Goal: Information Seeking & Learning: Learn about a topic

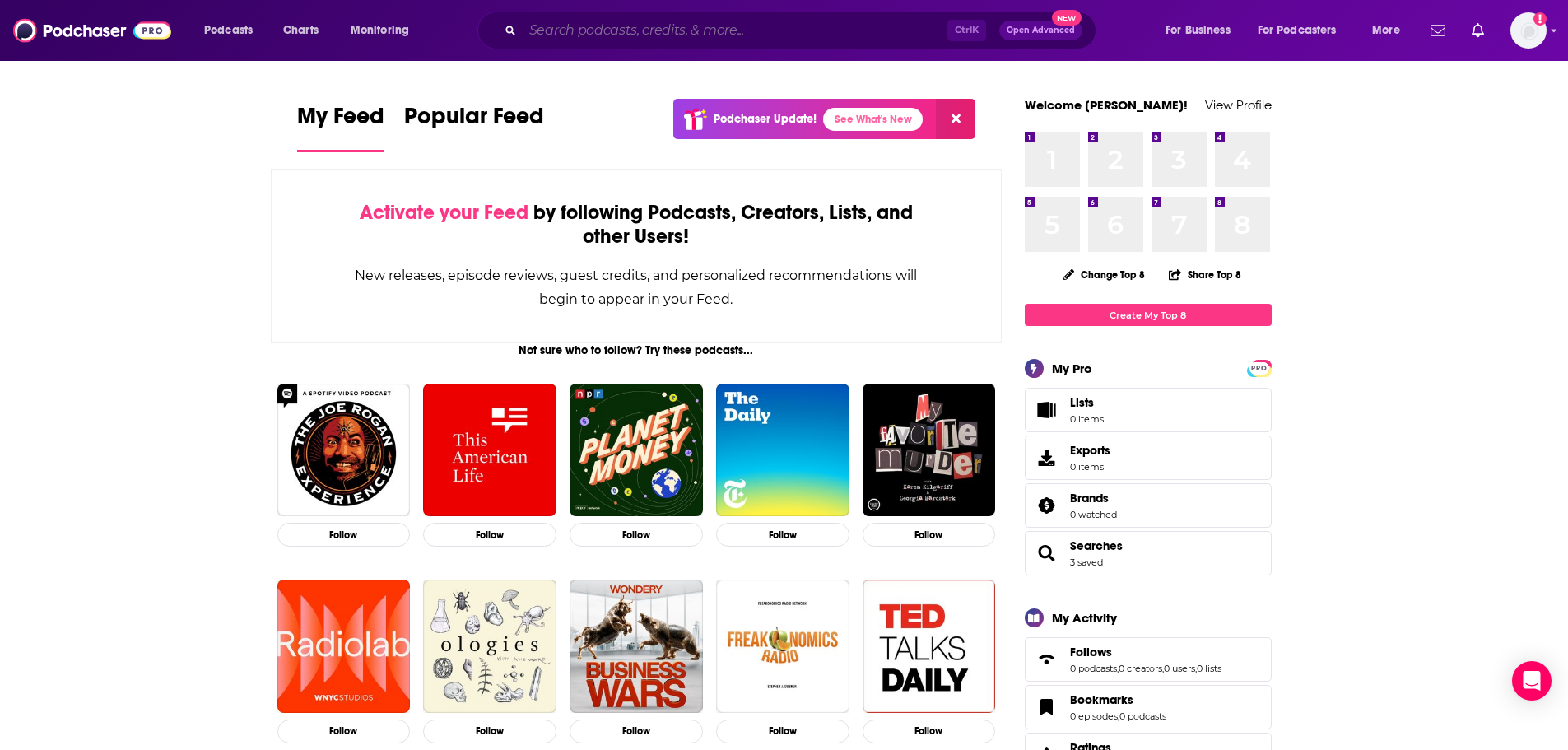
click at [605, 26] on input "Search podcasts, credits, & more..." at bounding box center [735, 30] width 425 height 26
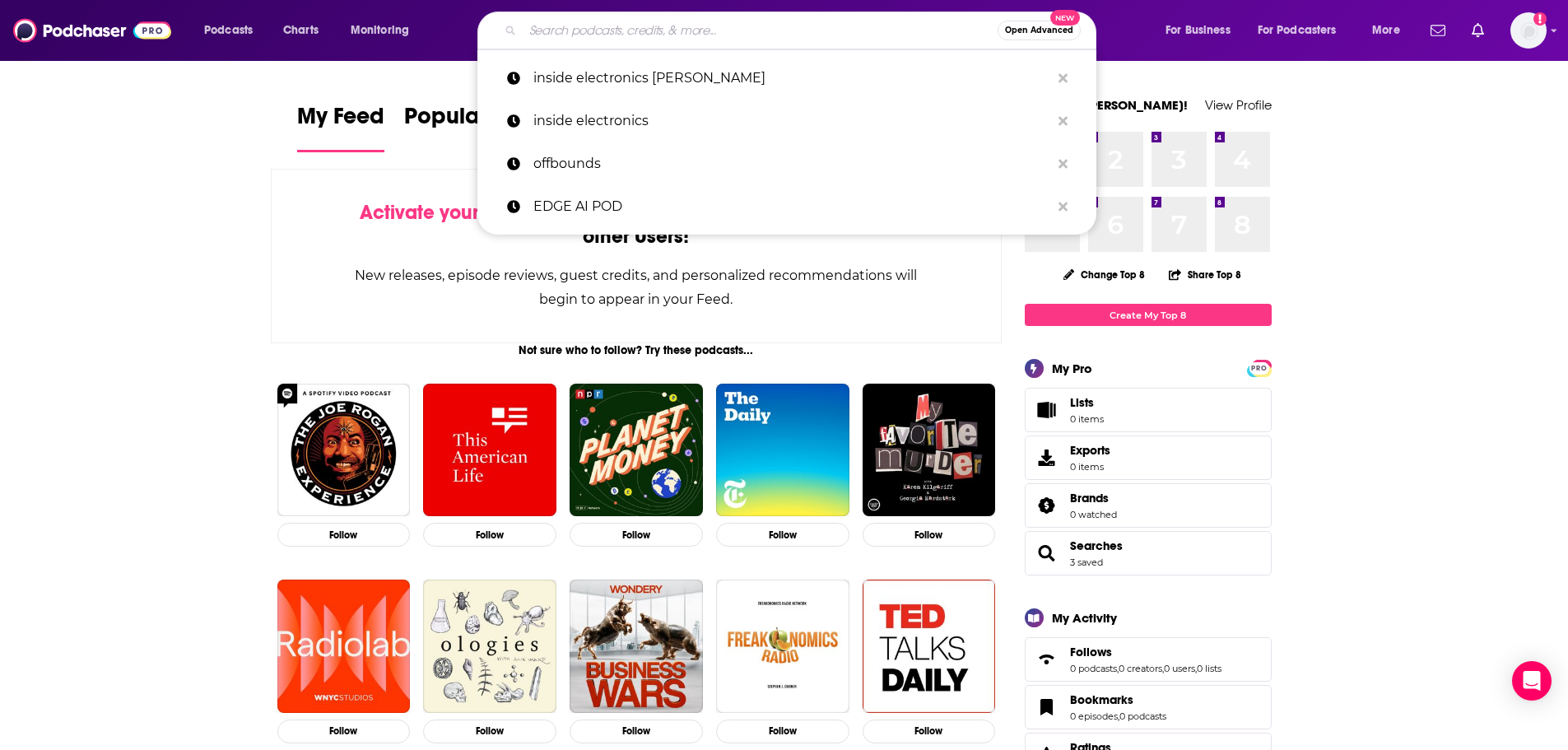
type input "d"
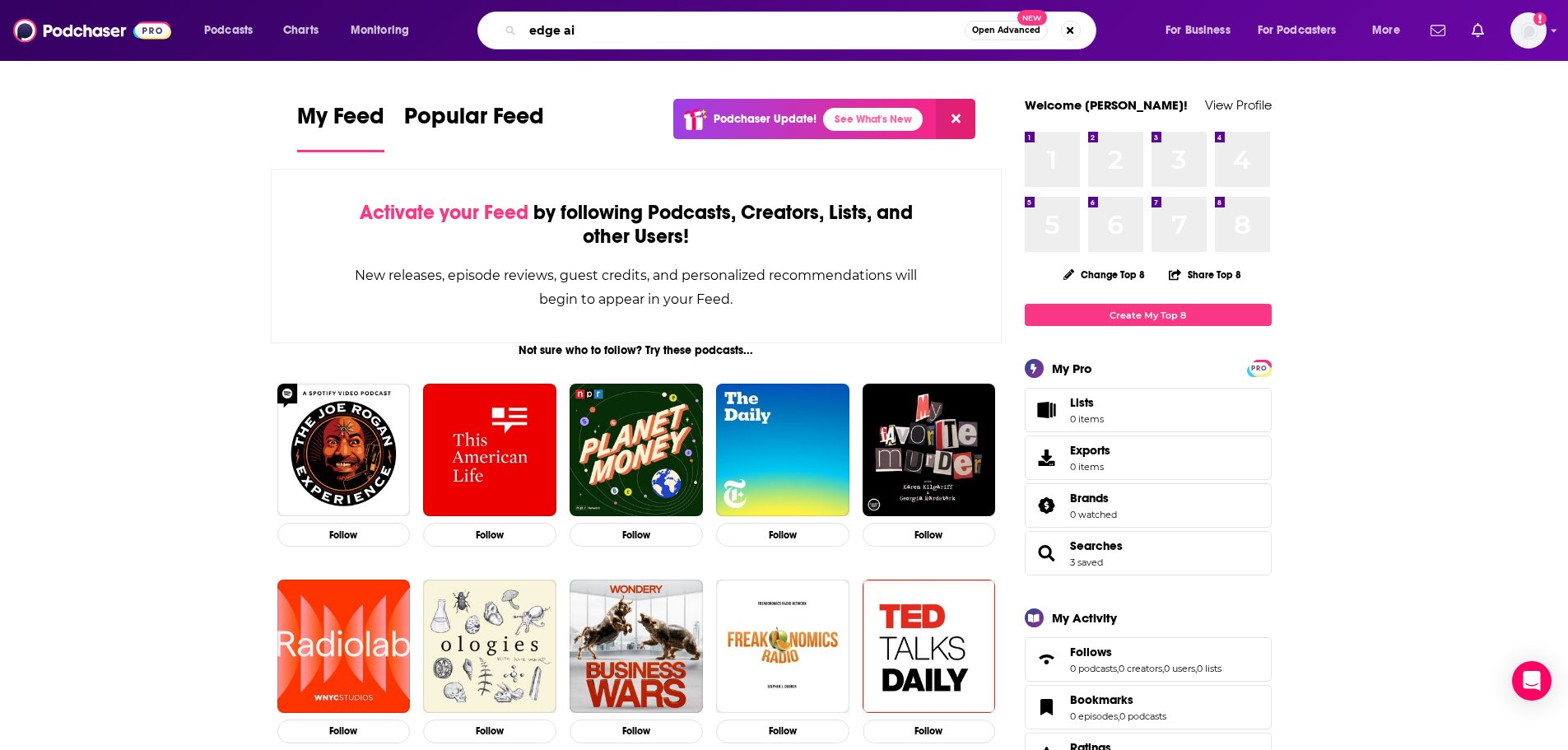
type input "edge ai"
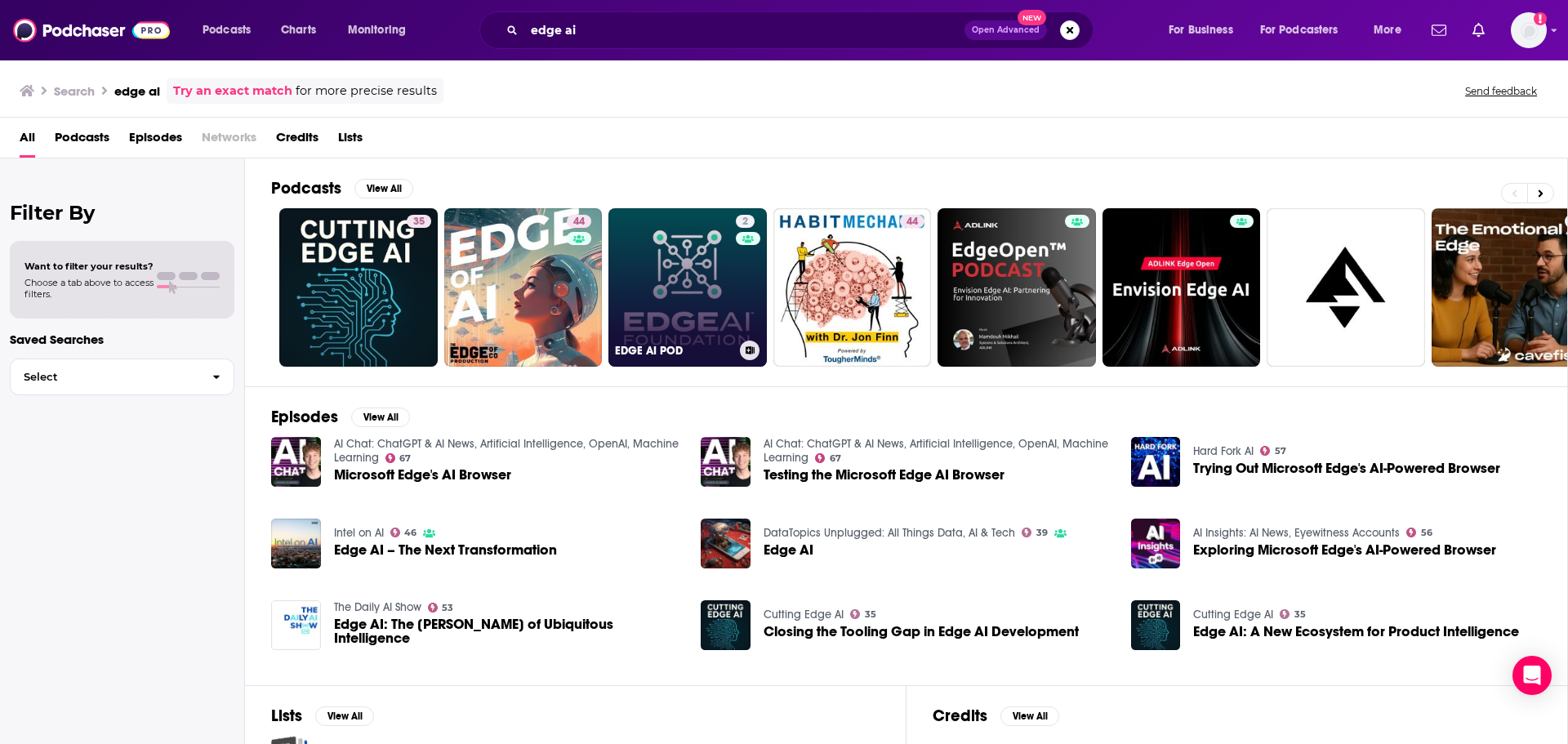
click at [698, 275] on link "2 EDGE AI POD" at bounding box center [687, 287] width 158 height 158
